Goal: Task Accomplishment & Management: Manage account settings

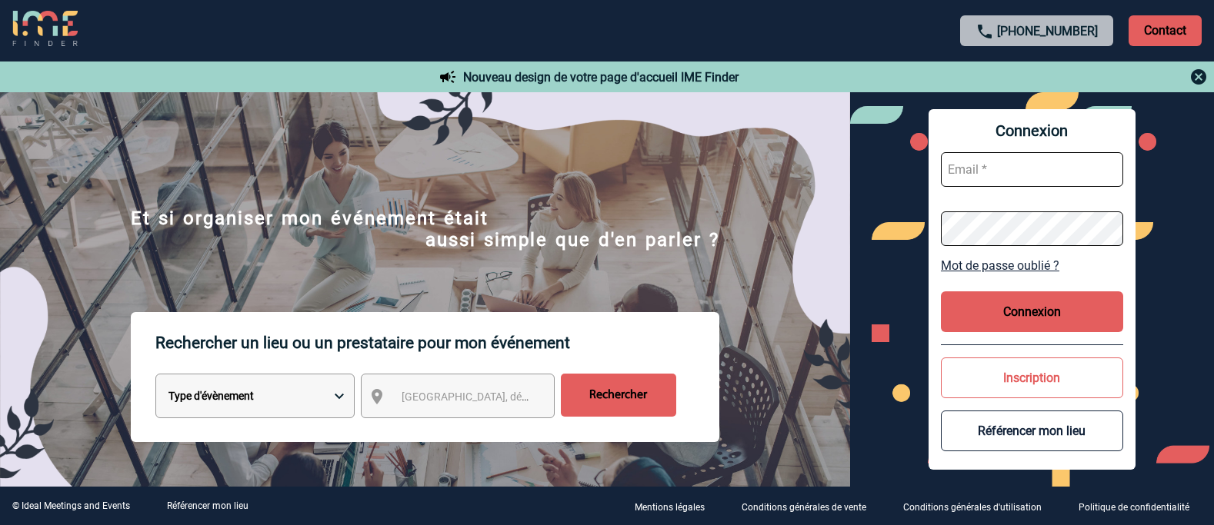
type input "[EMAIL_ADDRESS][DOMAIN_NAME]"
click at [1019, 317] on button "Connexion" at bounding box center [1032, 312] width 182 height 41
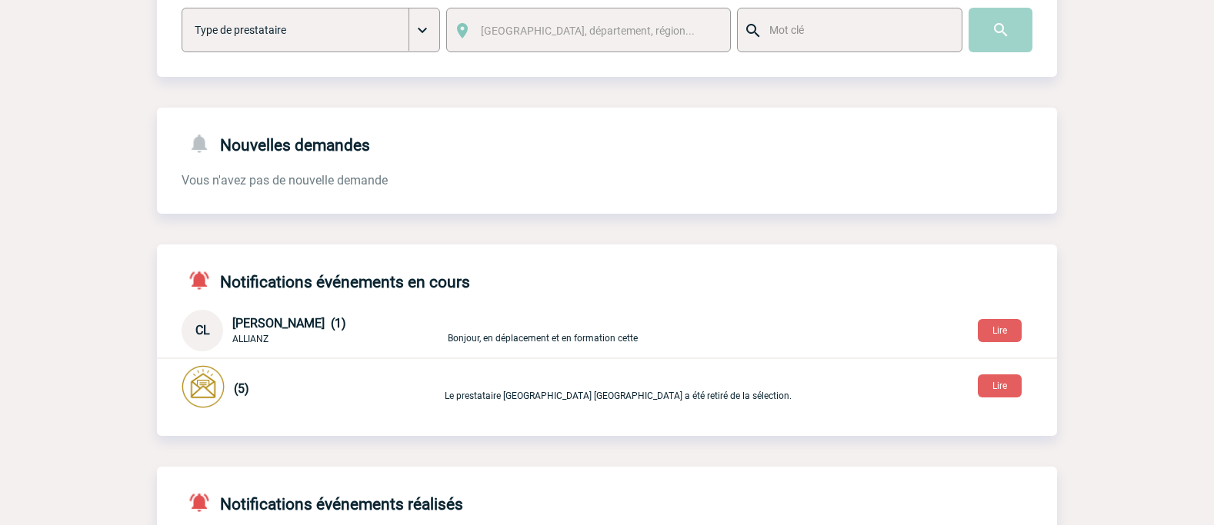
scroll to position [385, 0]
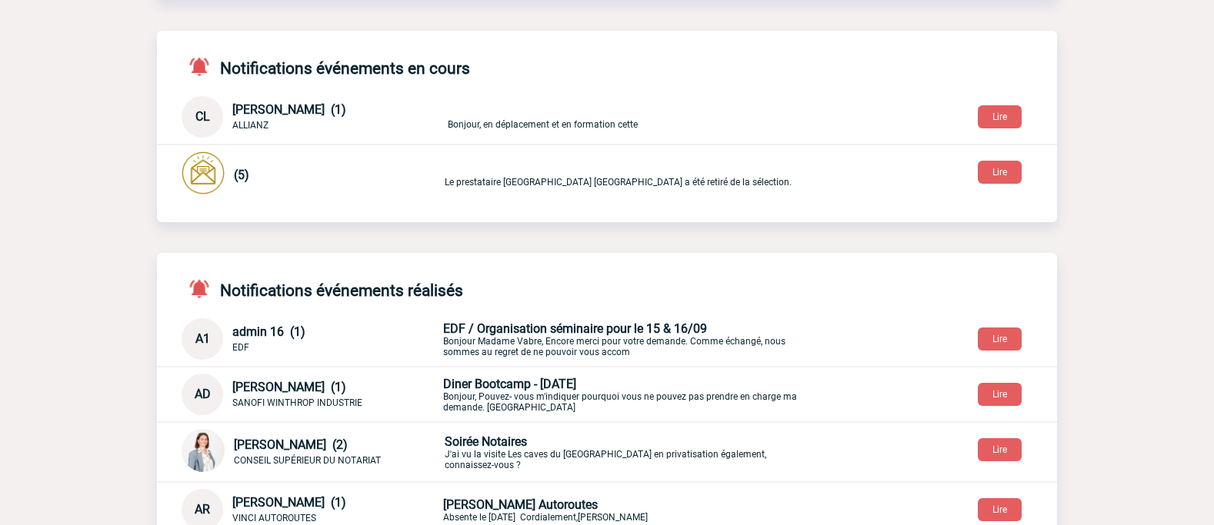
click at [1151, 412] on body "IME Accueil Mes événements" at bounding box center [607, 116] width 1214 height 1002
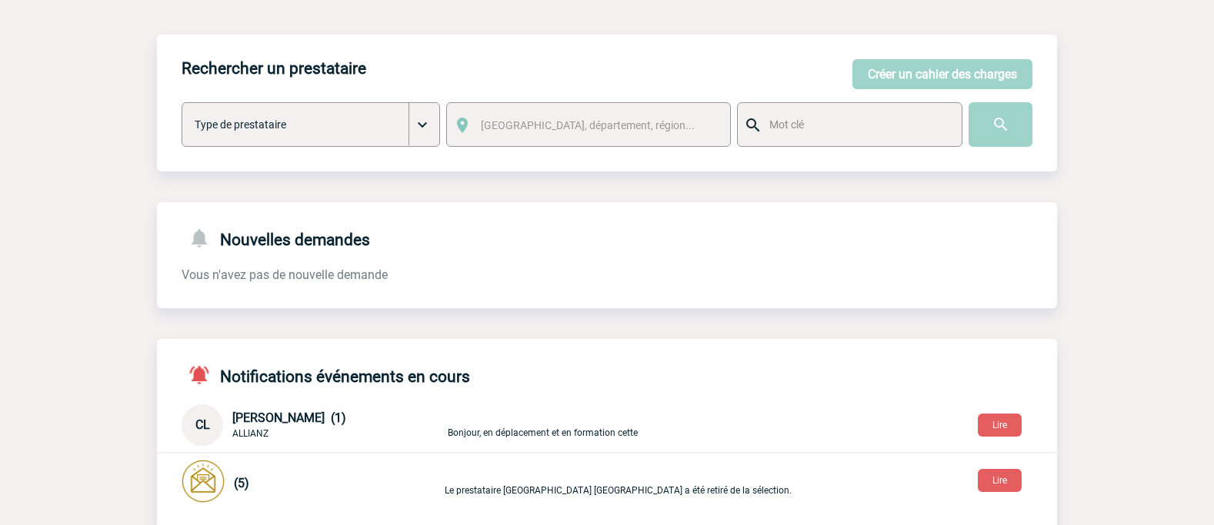
scroll to position [0, 0]
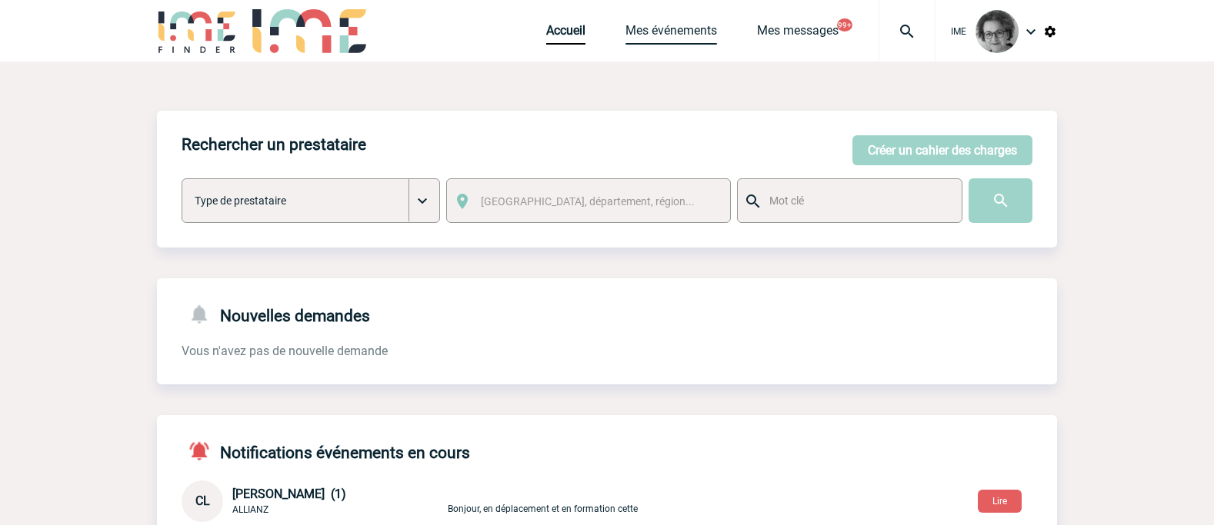
click at [652, 26] on link "Mes événements" at bounding box center [672, 34] width 92 height 22
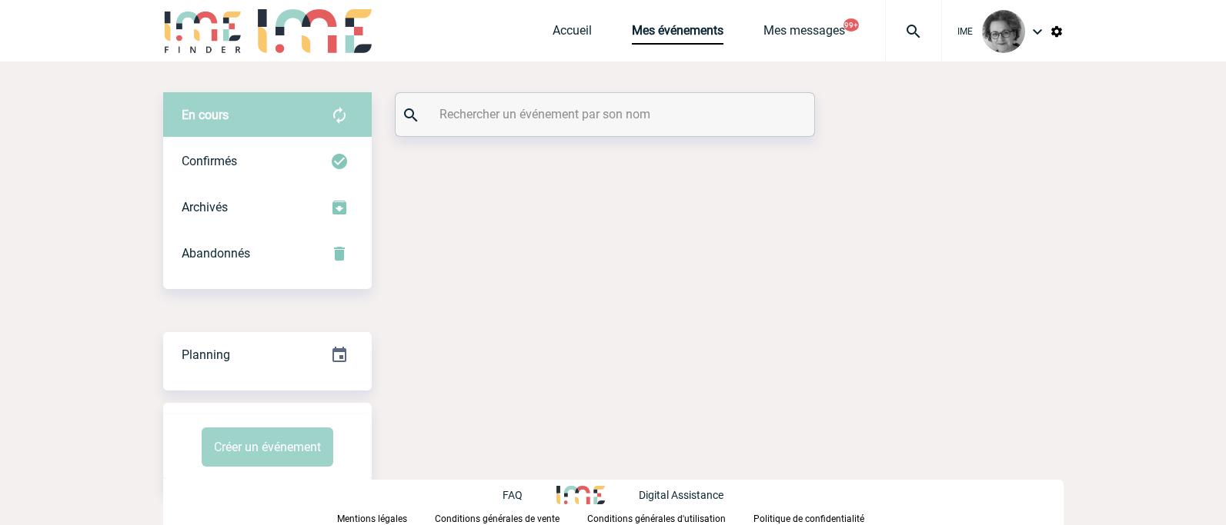
click at [514, 119] on input "text" at bounding box center [606, 114] width 342 height 22
paste input "2000424860"
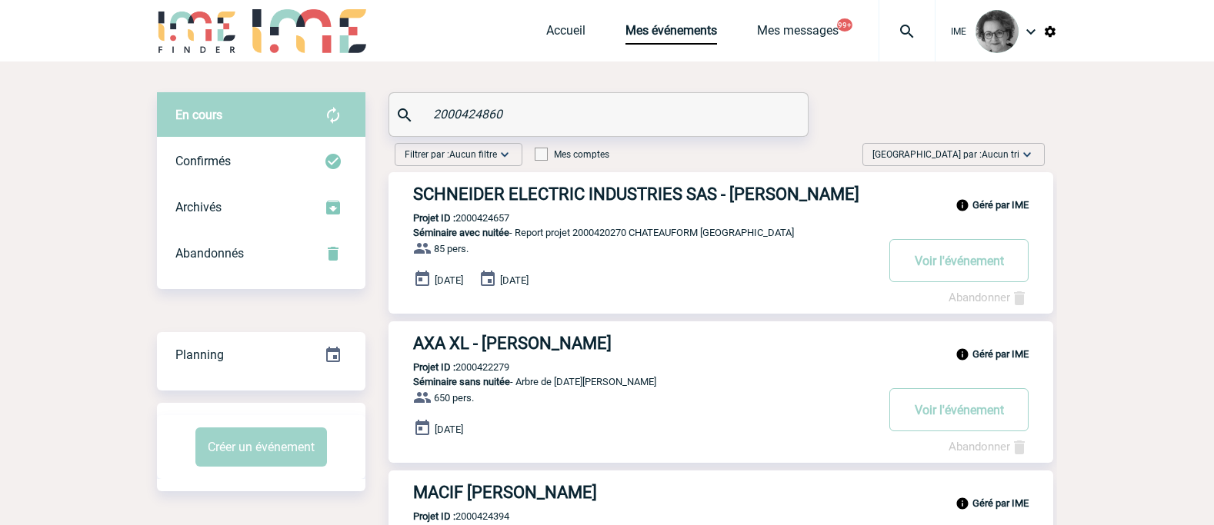
type input "2000424860"
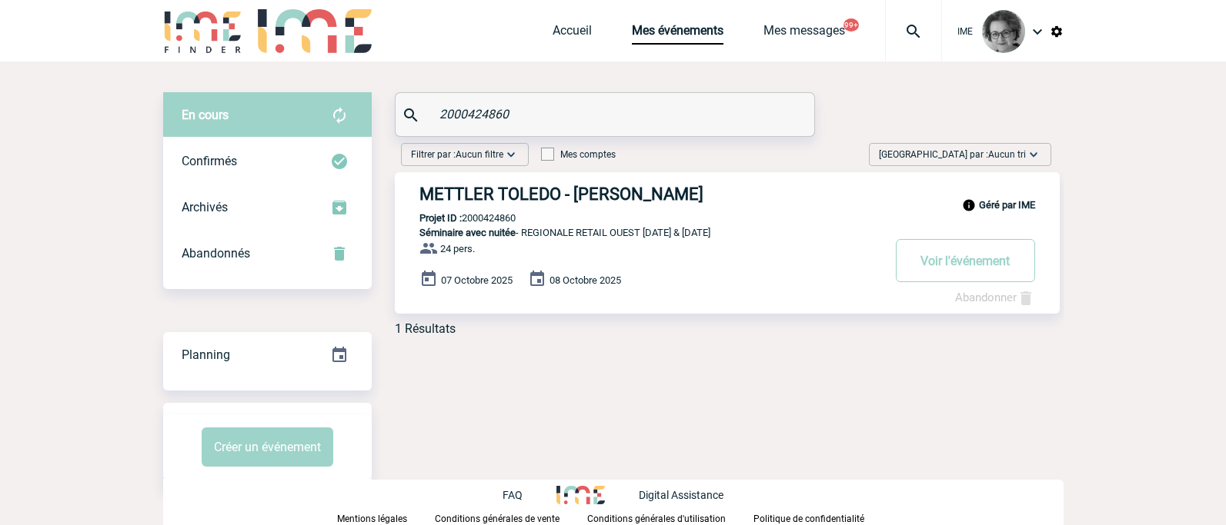
click at [979, 299] on link "Abandonner" at bounding box center [995, 298] width 80 height 14
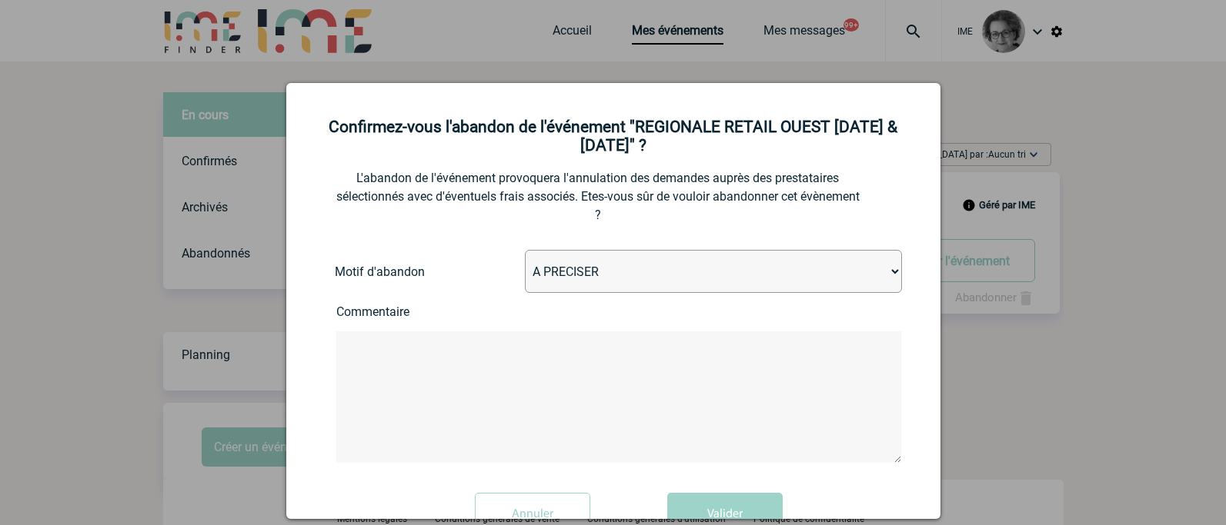
click at [766, 273] on select "A PRECISER Projet annulé Projet reporté Evénement organisé en interne A fait ap…" at bounding box center [713, 271] width 377 height 43
select select "ABANDON_PROJET_02"
click at [525, 252] on select "A PRECISER Projet annulé Projet reporté Evénement organisé en interne A fait ap…" at bounding box center [713, 271] width 377 height 43
click at [526, 400] on textarea at bounding box center [618, 398] width 565 height 132
paste textarea "Baptiste CANONNE, notre Directeur Général, vient de m’informer que nous devons …"
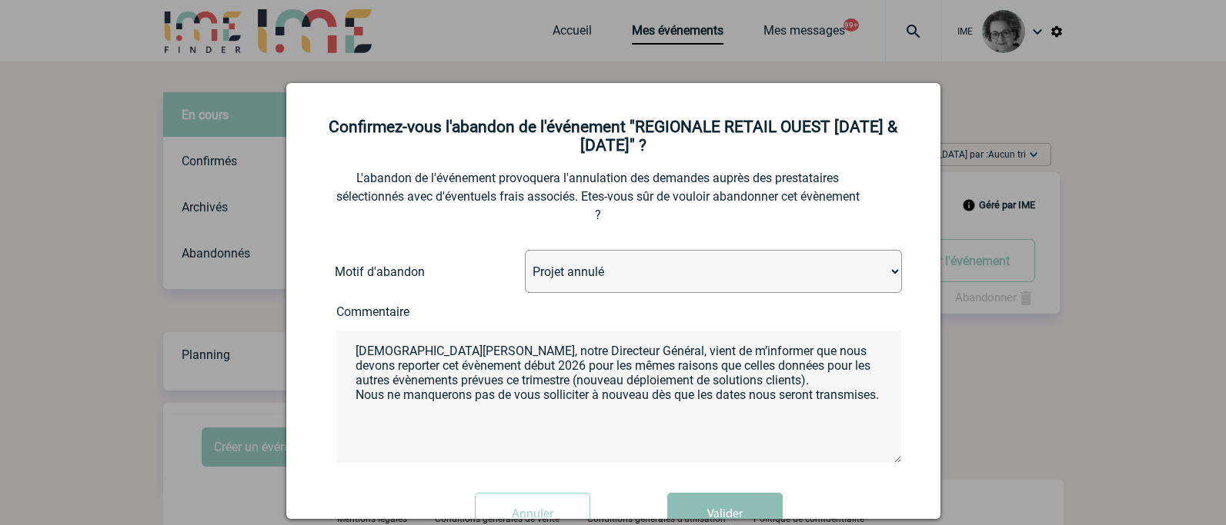
type textarea "Baptiste CANONNE, notre Directeur Général, vient de m’informer que nous devons …"
click at [723, 518] on button "Valider" at bounding box center [724, 514] width 115 height 43
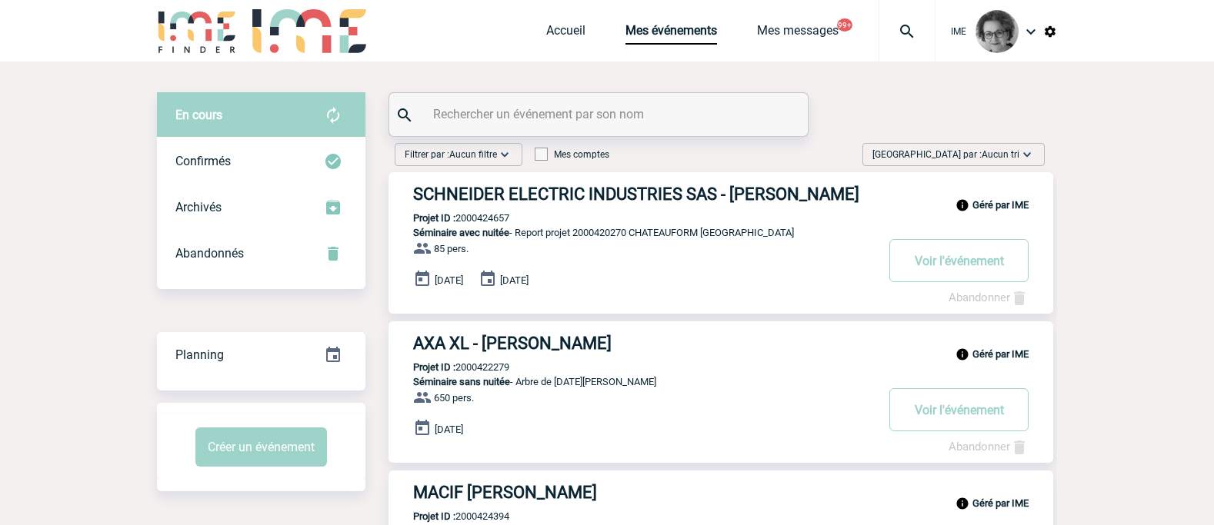
click at [534, 120] on input "text" at bounding box center [600, 114] width 342 height 22
type input "t"
type input "roche"
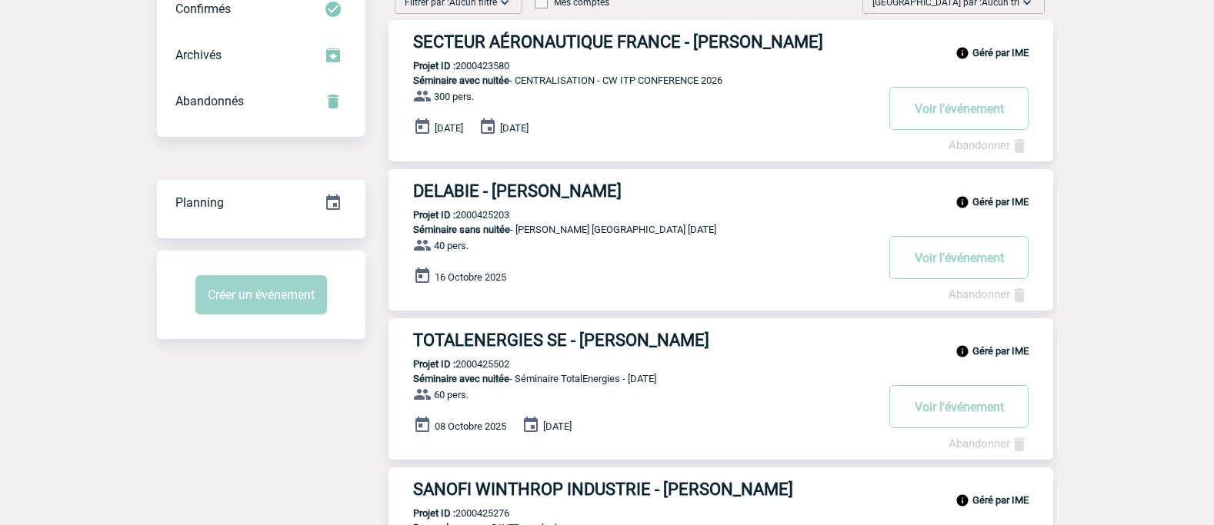
scroll to position [154, 0]
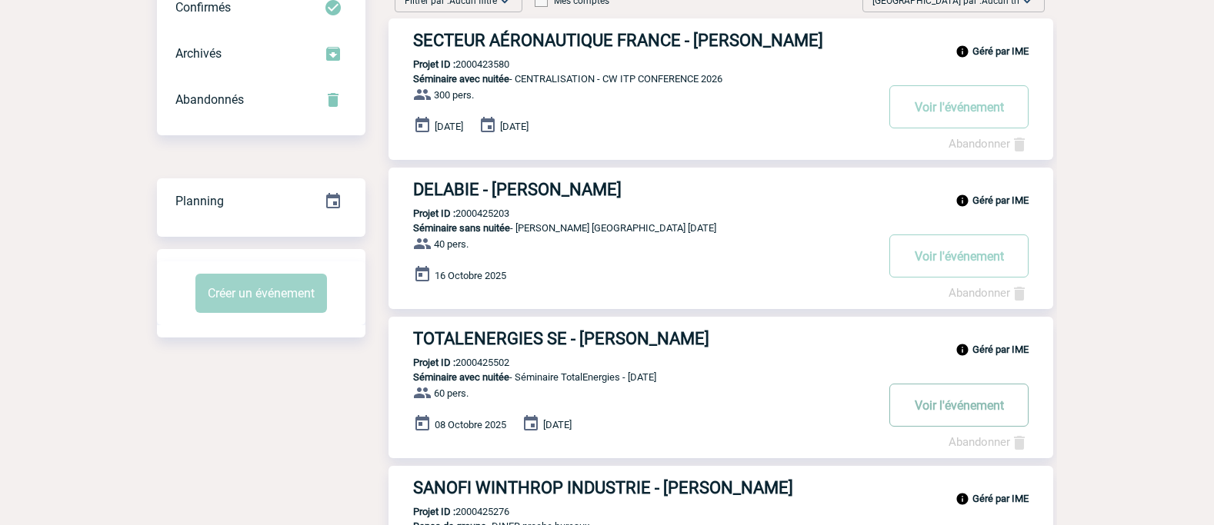
click at [950, 409] on button "Voir l'événement" at bounding box center [958, 405] width 139 height 43
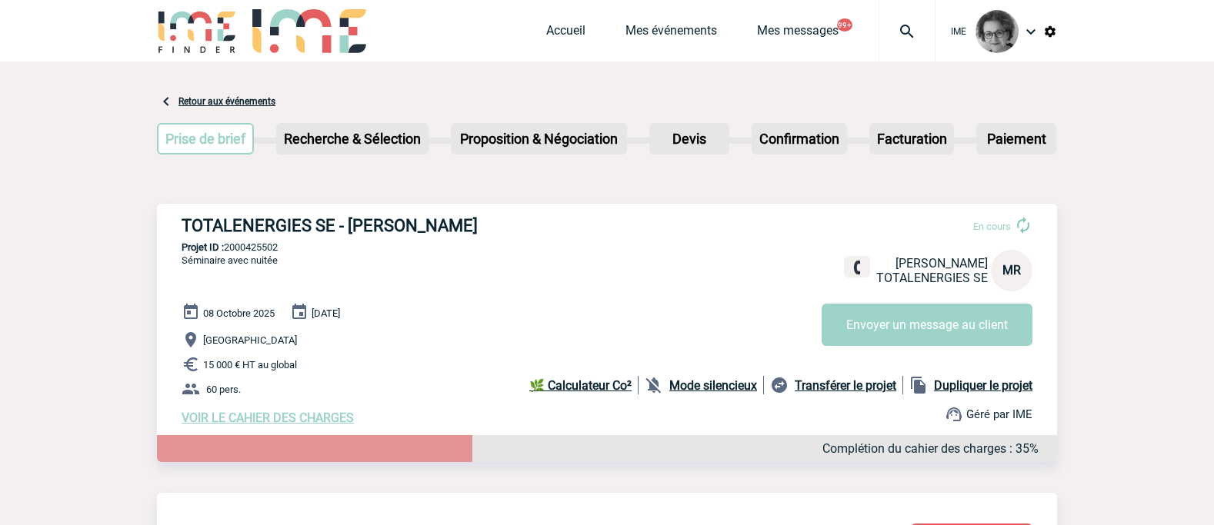
drag, startPoint x: 285, startPoint y: 248, endPoint x: 229, endPoint y: 254, distance: 57.3
click at [229, 253] on p "Projet ID : 2000425502" at bounding box center [607, 248] width 900 height 12
copy p "2000425502"
